Goal: Go to known website: Access a specific website the user already knows

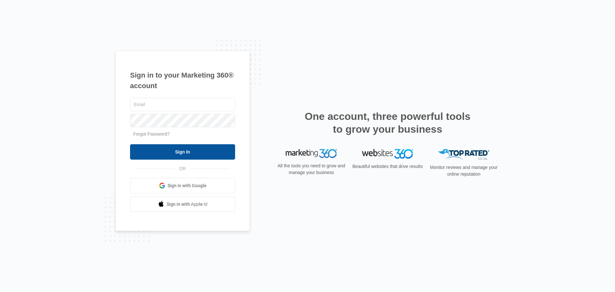
type input "[PERSON_NAME][EMAIL_ADDRESS][DOMAIN_NAME]"
click at [184, 155] on input "Sign In" at bounding box center [182, 151] width 105 height 15
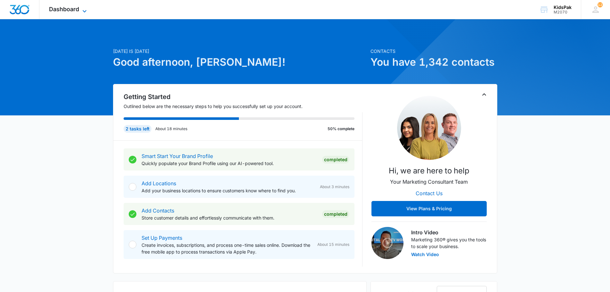
click at [77, 7] on span "Dashboard" at bounding box center [64, 9] width 30 height 7
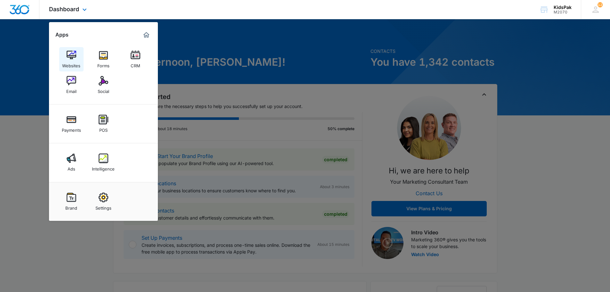
click at [70, 60] on div "Websites" at bounding box center [71, 64] width 18 height 8
